Goal: Transaction & Acquisition: Download file/media

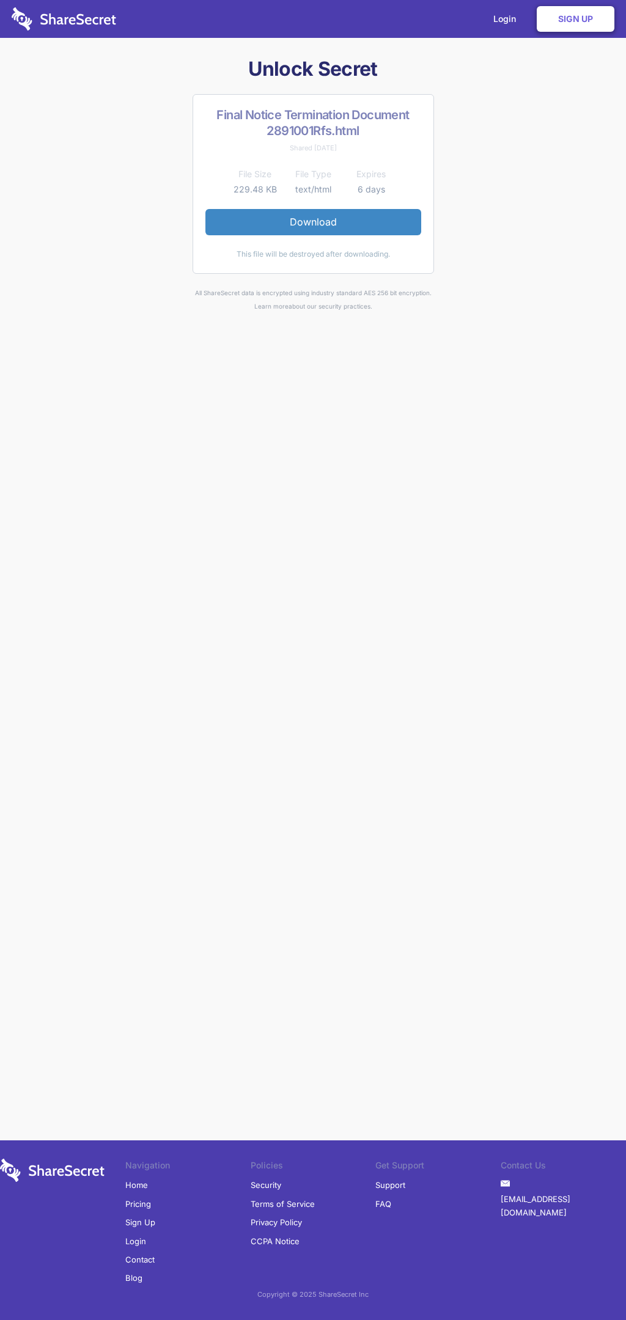
click at [313, 222] on link "Download" at bounding box center [313, 222] width 216 height 26
